Goal: Information Seeking & Learning: Learn about a topic

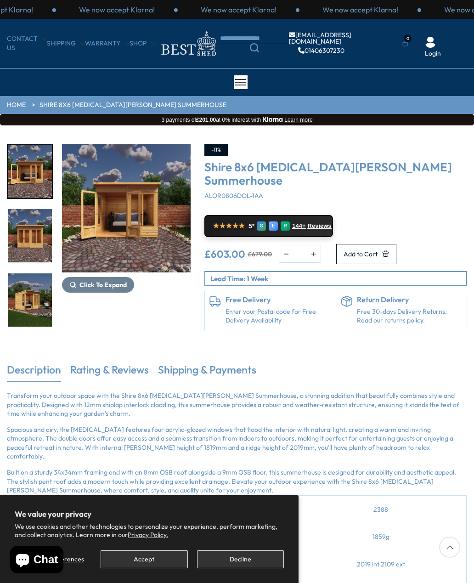
click at [107, 188] on img "1 / 9" at bounding box center [126, 208] width 129 height 129
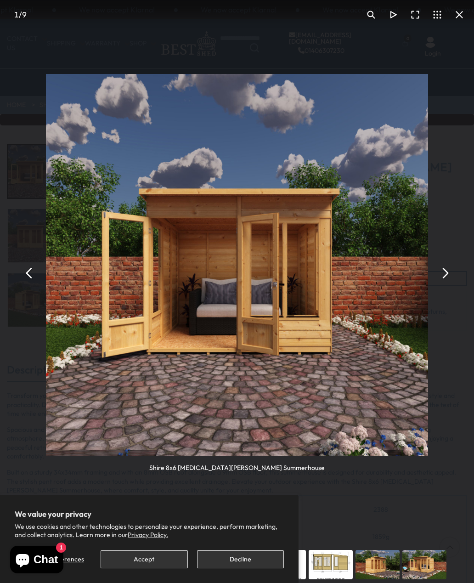
click at [439, 272] on button "You can close this modal content with the ESC key" at bounding box center [444, 273] width 22 height 22
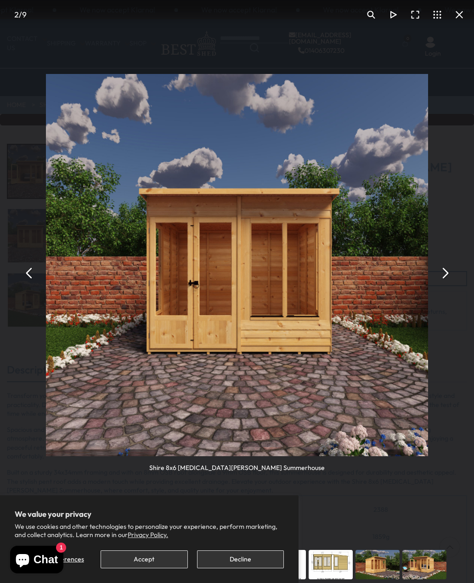
click at [148, 561] on button "Accept" at bounding box center [144, 559] width 87 height 18
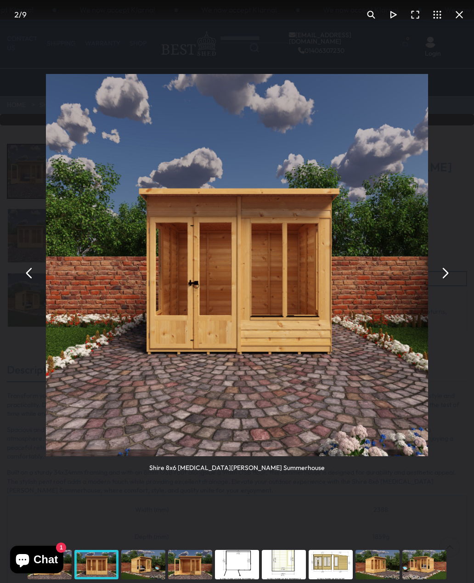
click at [46, 452] on div "Shire 8x6 [MEDICAL_DATA][PERSON_NAME] Summerhouse" at bounding box center [237, 273] width 474 height 546
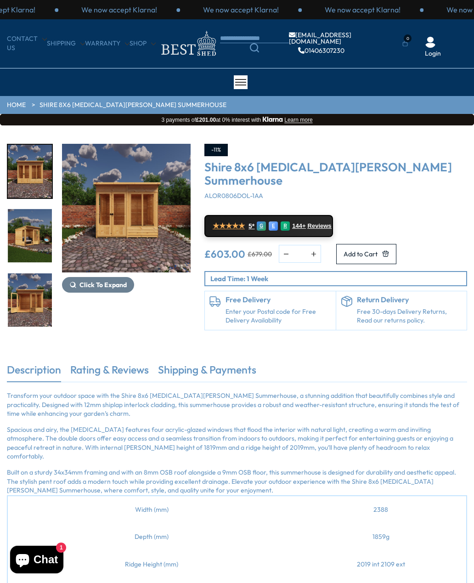
click at [46, 163] on img "2 / 9" at bounding box center [30, 171] width 44 height 53
click at [157, 188] on img "2 / 9" at bounding box center [126, 208] width 129 height 129
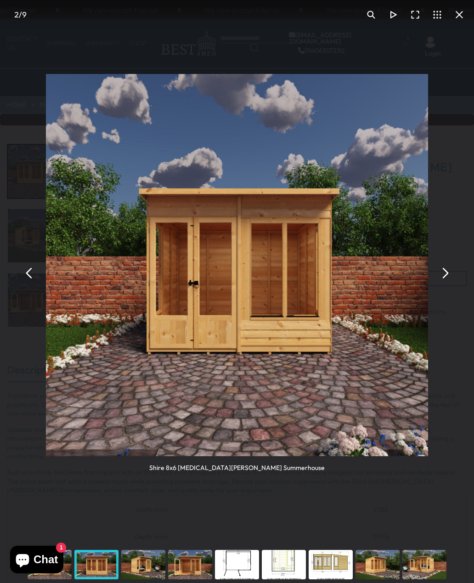
click at [441, 274] on button "You can close this modal content with the ESC key" at bounding box center [444, 273] width 22 height 22
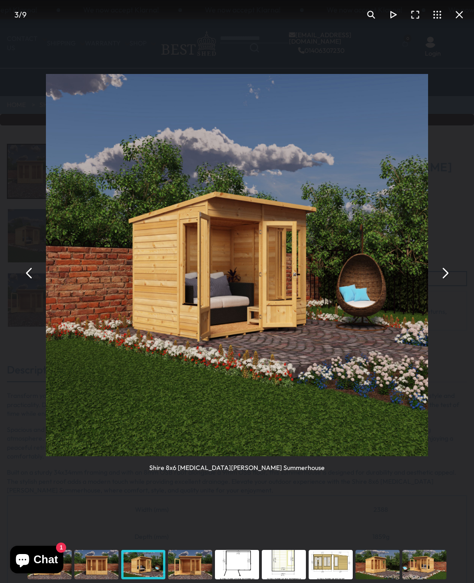
click at [443, 271] on button "You can close this modal content with the ESC key" at bounding box center [444, 273] width 22 height 22
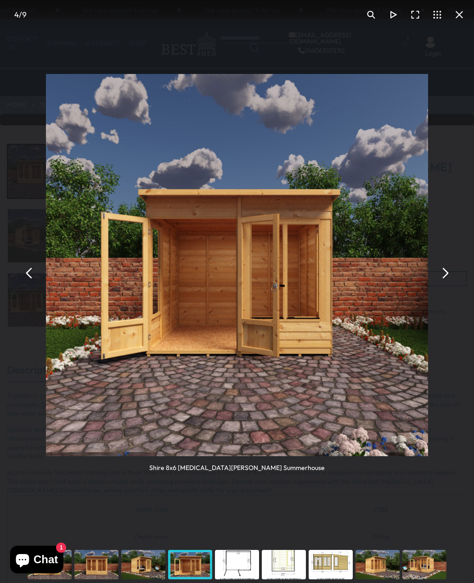
click at [442, 272] on button "You can close this modal content with the ESC key" at bounding box center [444, 273] width 22 height 22
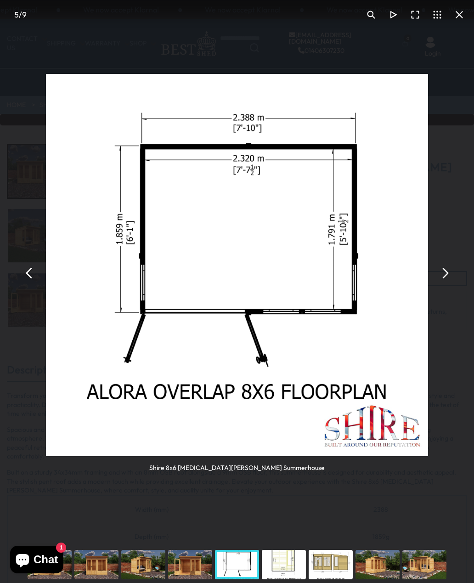
click at [443, 275] on button "You can close this modal content with the ESC key" at bounding box center [444, 273] width 22 height 22
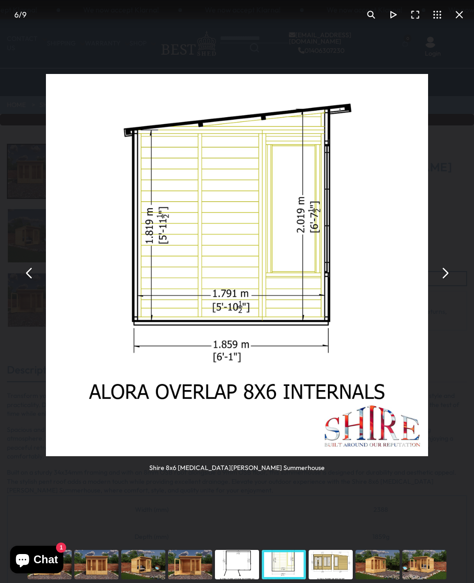
click at [442, 272] on button "You can close this modal content with the ESC key" at bounding box center [444, 273] width 22 height 22
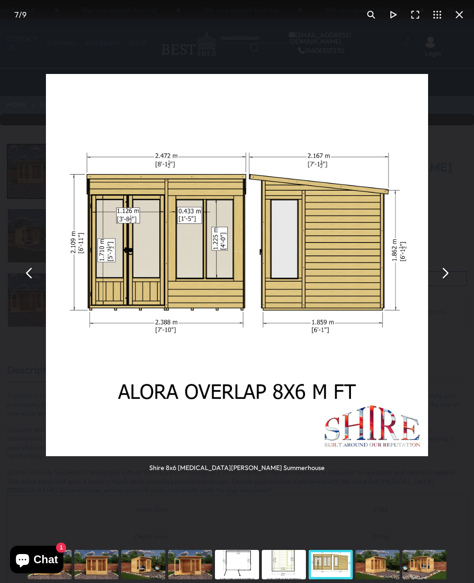
click at [438, 274] on button "You can close this modal content with the ESC key" at bounding box center [444, 273] width 22 height 22
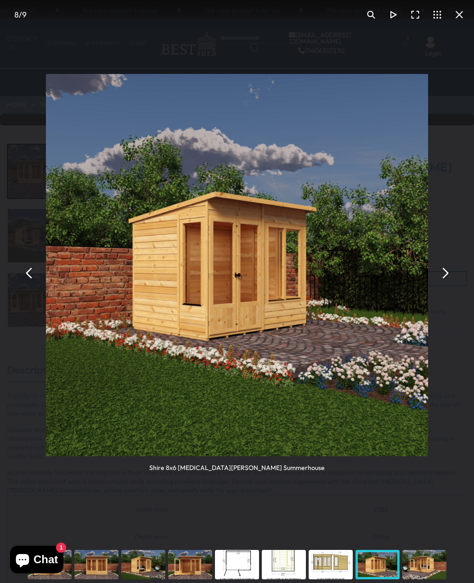
click at [440, 274] on button "You can close this modal content with the ESC key" at bounding box center [444, 273] width 22 height 22
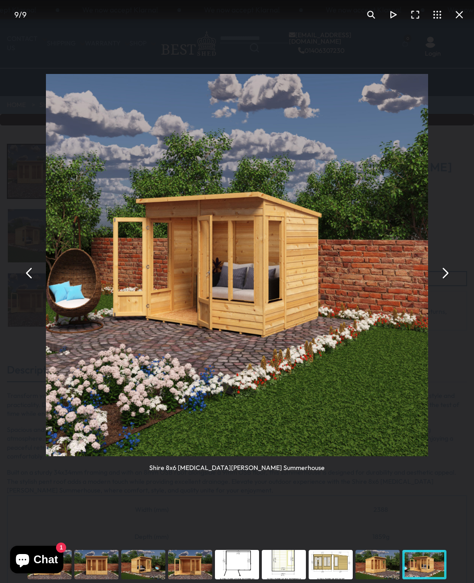
click at [442, 275] on button "You can close this modal content with the ESC key" at bounding box center [444, 273] width 22 height 22
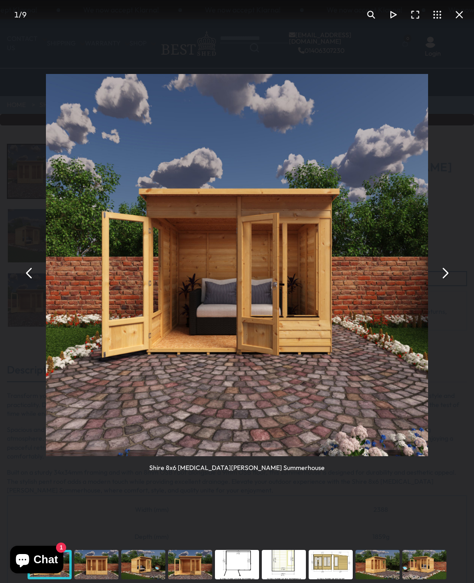
click at [441, 274] on button "You can close this modal content with the ESC key" at bounding box center [444, 273] width 22 height 22
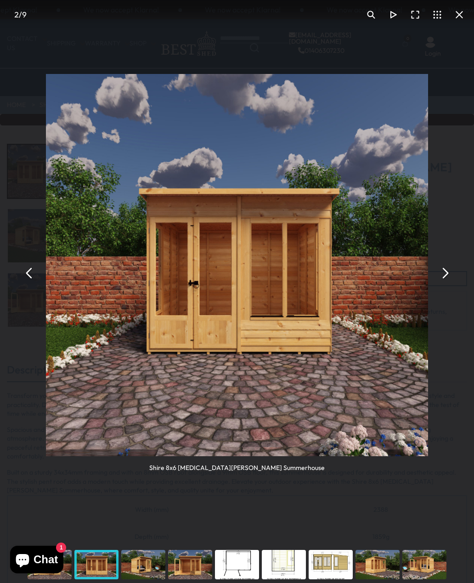
click at [457, 197] on div "Shire 8x6 [MEDICAL_DATA][PERSON_NAME] Summerhouse" at bounding box center [237, 273] width 474 height 546
